Goal: Obtain resource: Download file/media

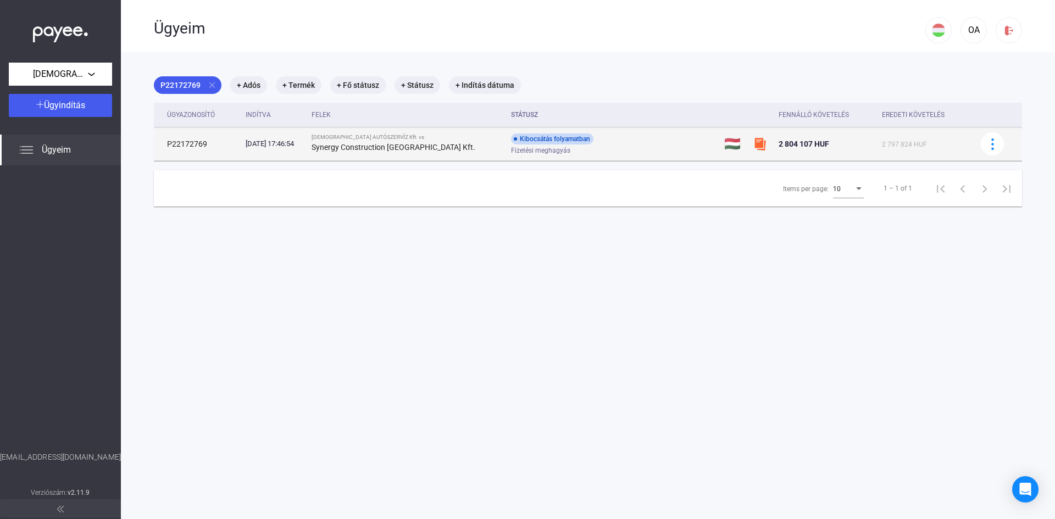
click at [406, 149] on strong "Synergy Construction Hungary Kft." at bounding box center [394, 147] width 164 height 9
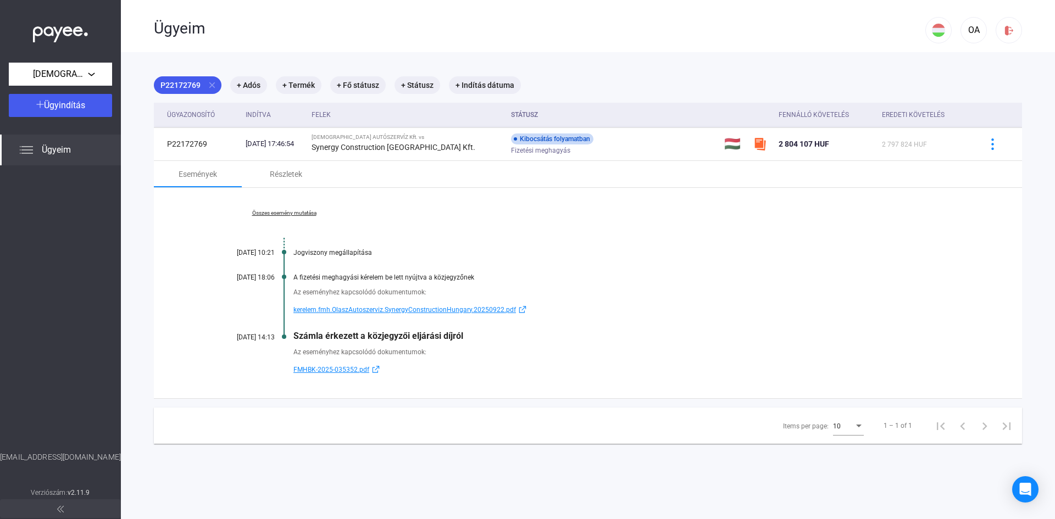
click at [348, 368] on span "FMHBK-2025-035352.pdf" at bounding box center [331, 369] width 76 height 13
